Goal: Information Seeking & Learning: Learn about a topic

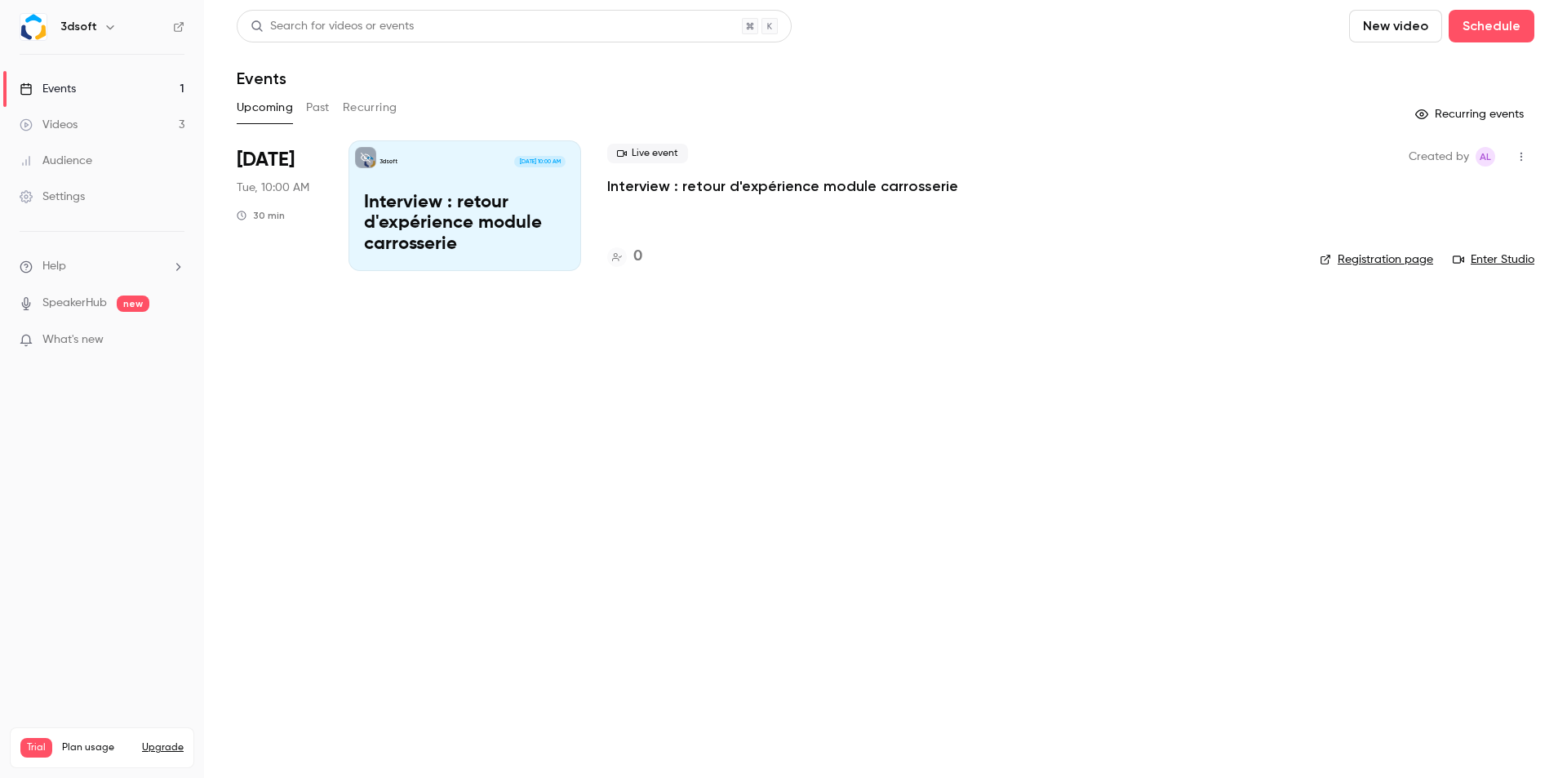
click at [316, 104] on button "Past" at bounding box center [318, 108] width 24 height 26
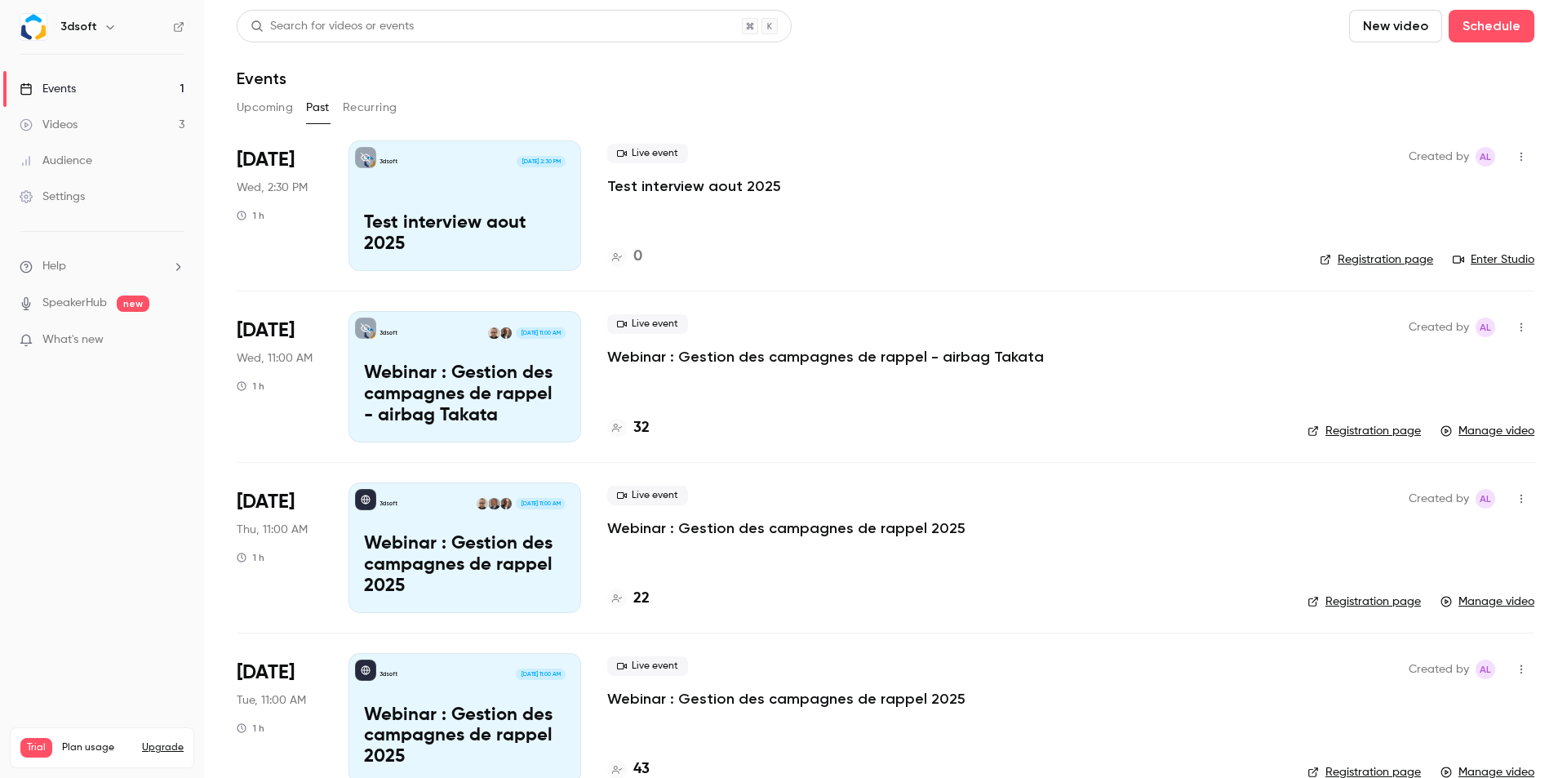
click at [446, 353] on div "3dsoft [DATE] 11:00 AM Webinar : Gestion des campagnes de rappel - airbag Takata" at bounding box center [465, 376] width 233 height 131
click at [500, 395] on p "Webinar : Gestion des campagnes de rappel - airbag Takata" at bounding box center [465, 394] width 202 height 63
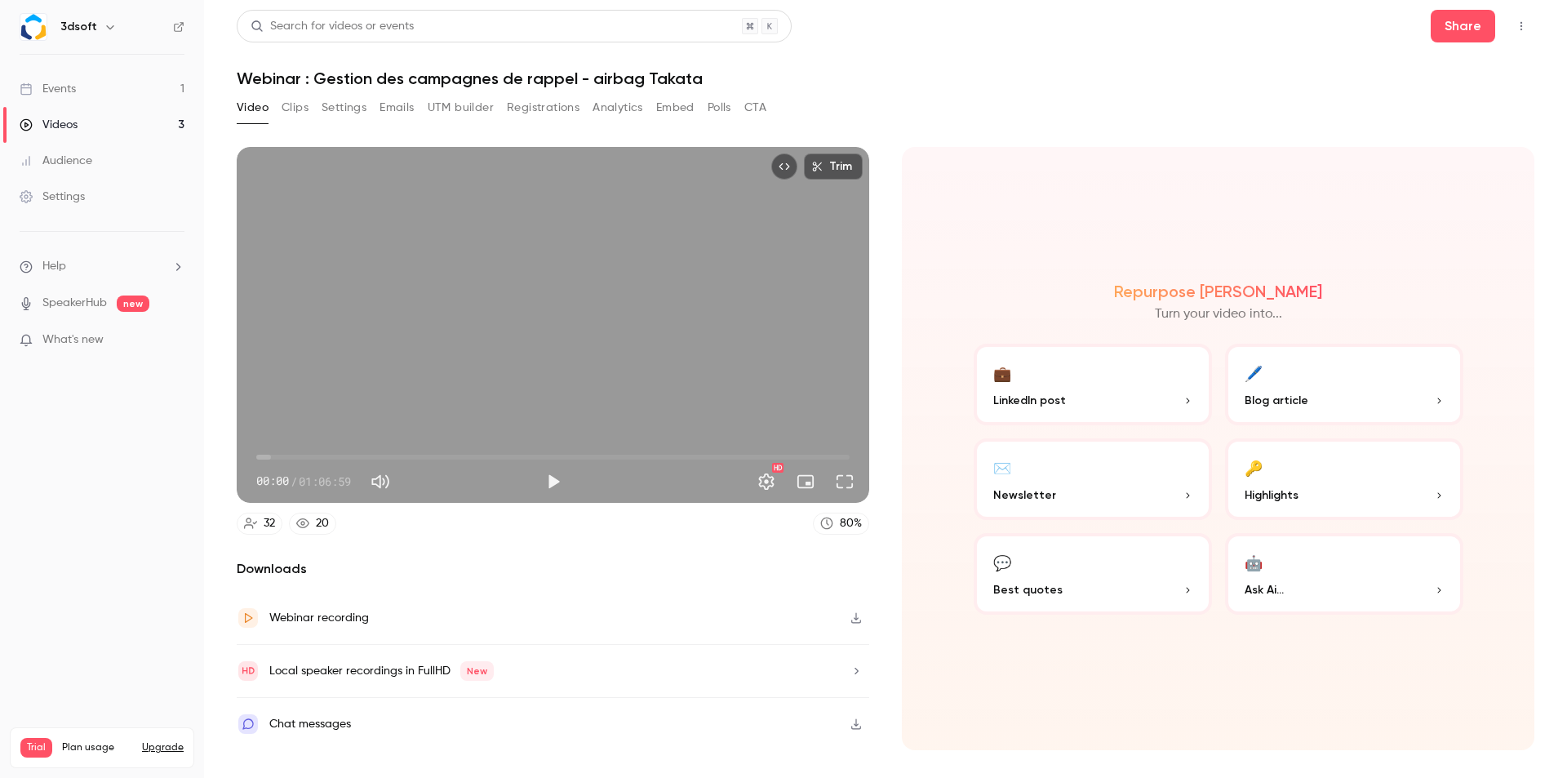
click at [617, 105] on button "Analytics" at bounding box center [618, 108] width 51 height 26
